Goal: Transaction & Acquisition: Purchase product/service

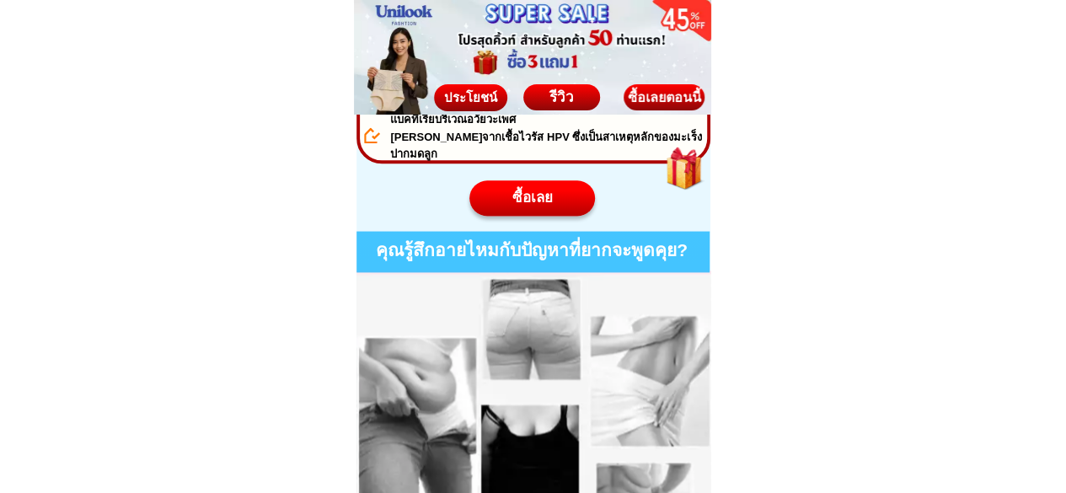
scroll to position [1180, 0]
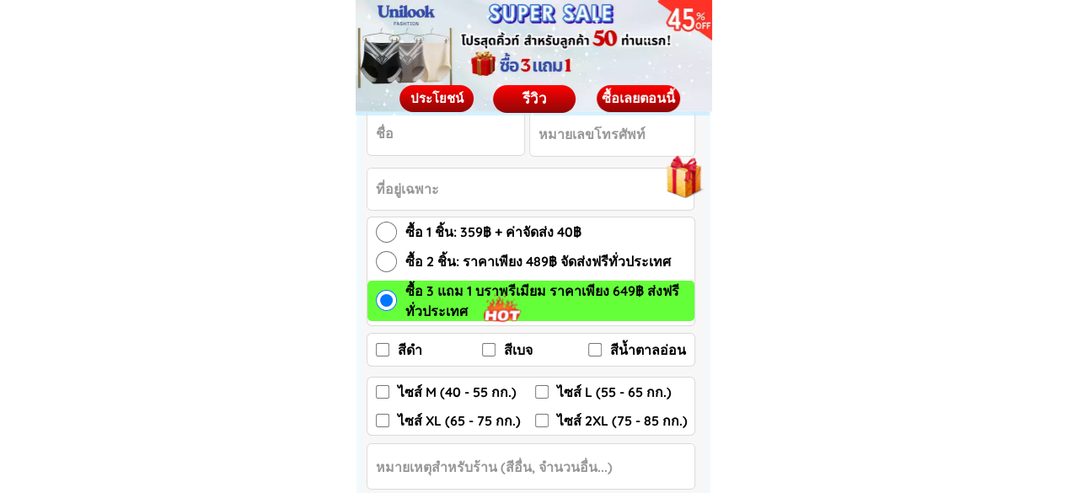
scroll to position [2781, 0]
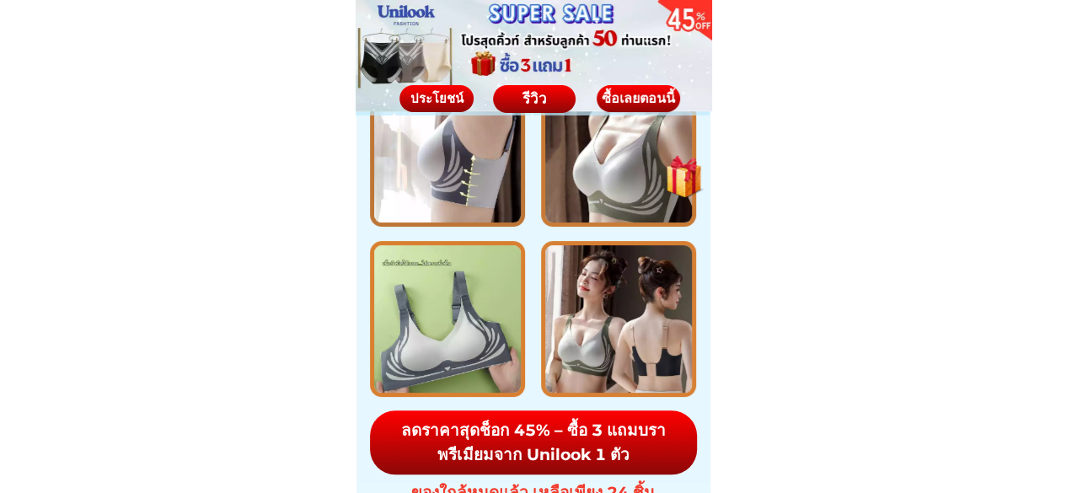
scroll to position [9607, 0]
